Goal: Task Accomplishment & Management: Manage account settings

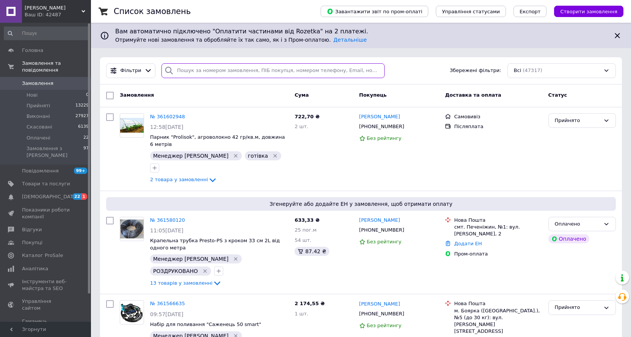
click at [216, 66] on input "search" at bounding box center [272, 70] width 223 height 15
paste input "361442537"
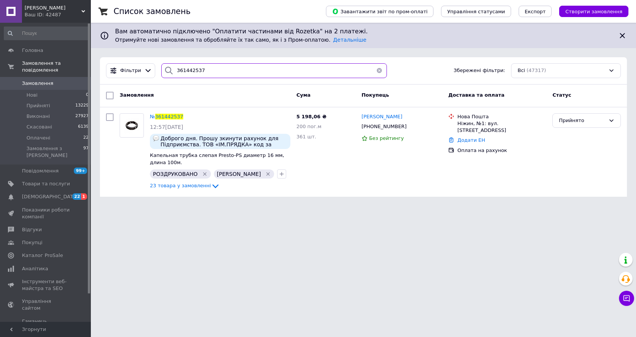
type input "361442537"
click at [103, 206] on html "ЕКО ТЕПЛИЦЯ Ваш ID: 42487 Сайт ЕКО ТЕПЛИЦЯ Кабінет покупця Перевірити стан сист…" at bounding box center [318, 103] width 636 height 206
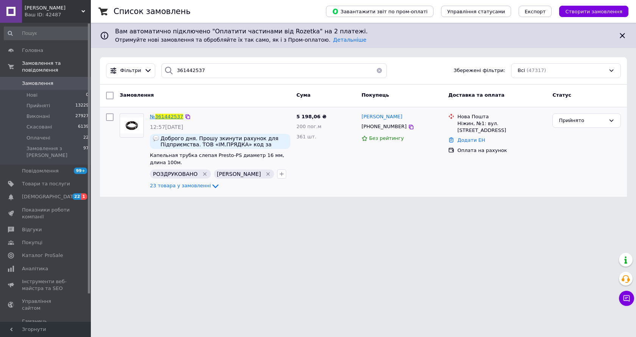
click at [155, 117] on span "№" at bounding box center [152, 117] width 5 height 6
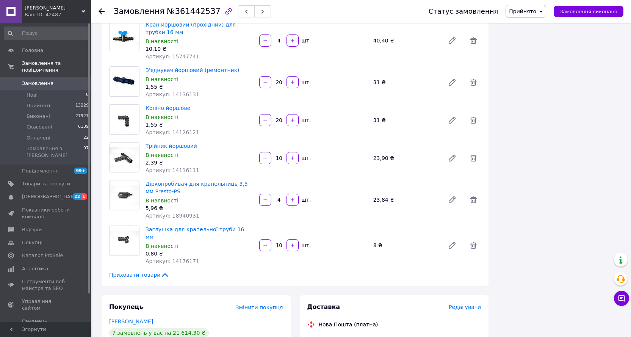
scroll to position [1058, 0]
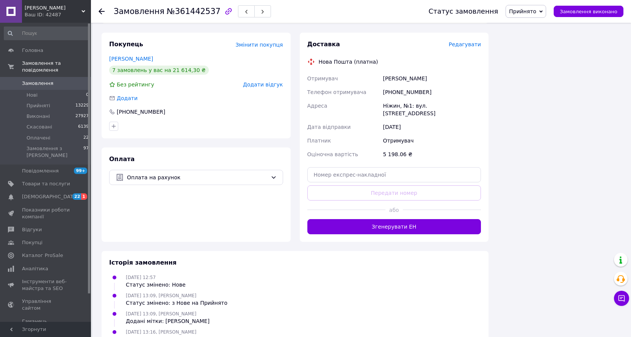
click at [383, 328] on div "11.09.2025 13:16, Олександр Кияновський Додані мітки: РОЗДРУКОВАНО" at bounding box center [295, 335] width 378 height 15
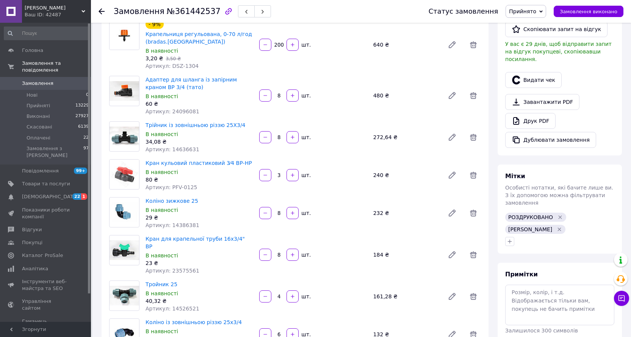
scroll to position [187, 0]
click at [513, 237] on button "button" at bounding box center [509, 241] width 9 height 9
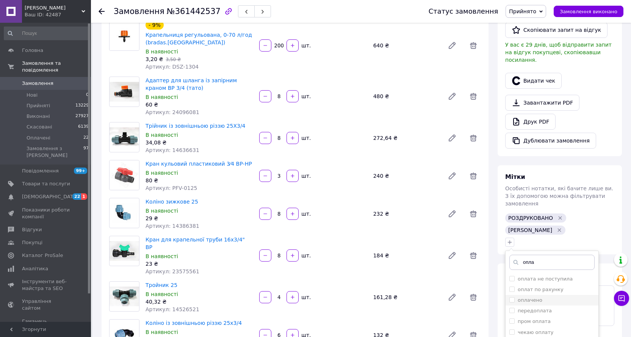
type input "опла"
click at [537, 297] on label "оплачено" at bounding box center [529, 300] width 25 height 6
checkbox input "true"
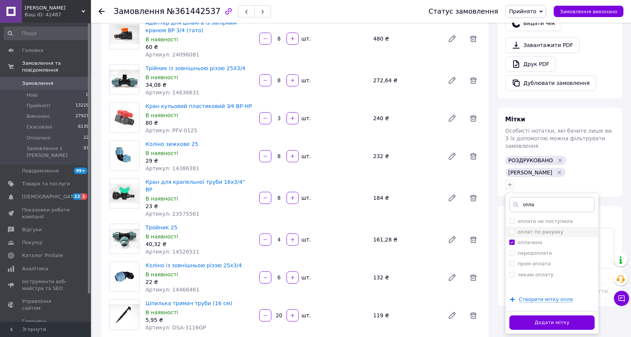
scroll to position [300, 0]
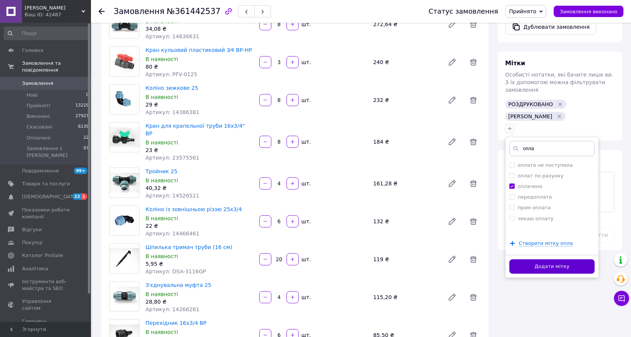
click at [561, 259] on button "Додати мітку" at bounding box center [551, 266] width 85 height 15
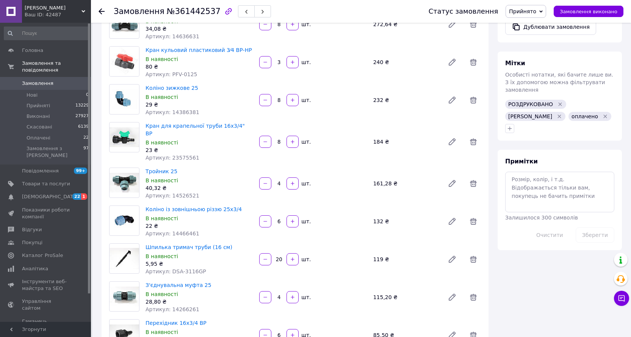
drag, startPoint x: 598, startPoint y: 247, endPoint x: 636, endPoint y: 223, distance: 44.6
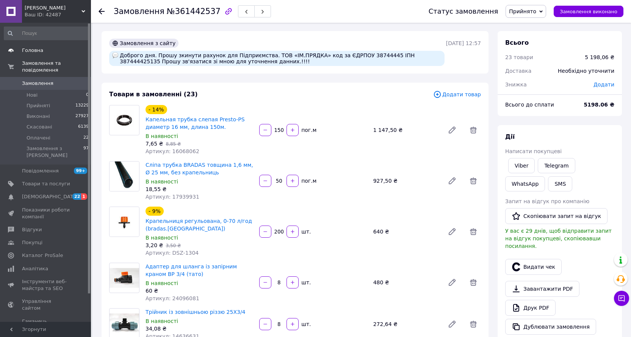
scroll to position [0, 0]
click at [37, 48] on span "Головна" at bounding box center [32, 50] width 21 height 7
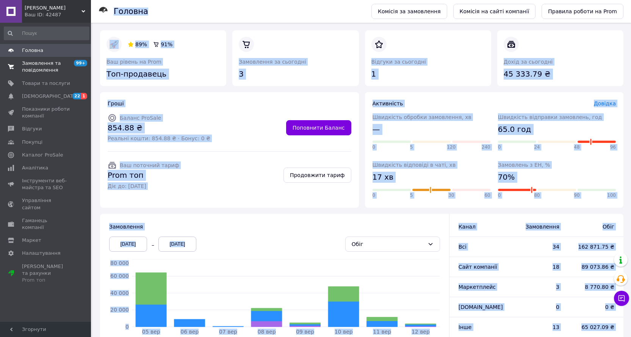
click at [48, 62] on span "Замовлення та повідомлення" at bounding box center [46, 67] width 48 height 14
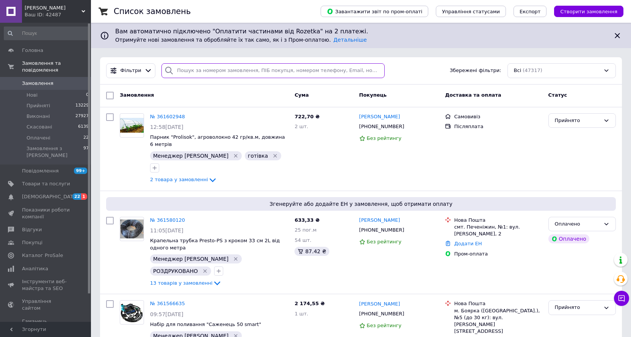
click at [199, 72] on input "search" at bounding box center [272, 70] width 223 height 15
paste input "0678658053"
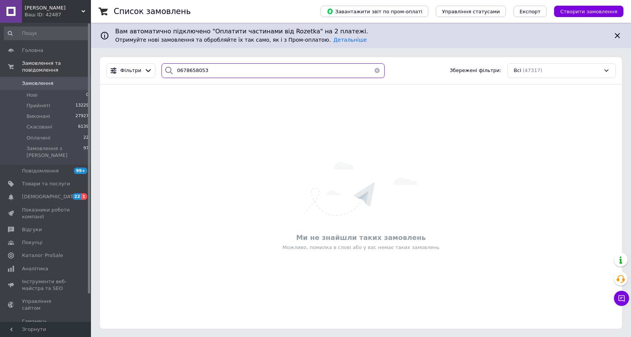
click at [181, 73] on input "0678658053" at bounding box center [272, 70] width 223 height 15
type input "0678658053"
click at [37, 77] on link "Замовлення 0" at bounding box center [46, 83] width 93 height 13
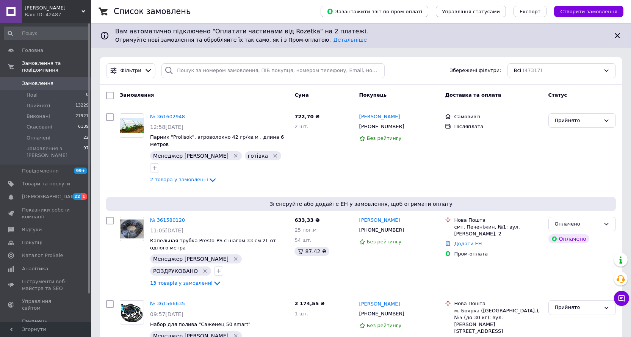
click at [50, 80] on span "Замовлення" at bounding box center [46, 83] width 48 height 7
